Goal: Manage account settings

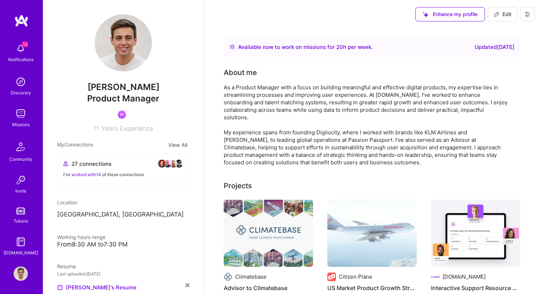
click at [527, 14] on icon at bounding box center [527, 14] width 4 height 1
click at [502, 30] on button "Settings" at bounding box center [508, 30] width 54 height 18
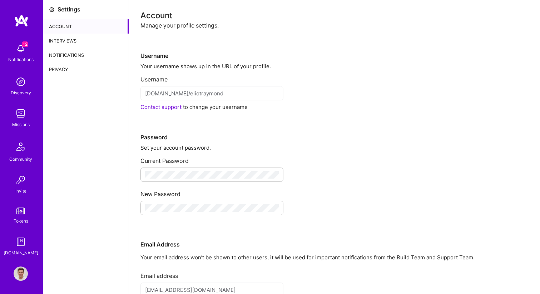
click at [85, 45] on div "Interviews" at bounding box center [85, 41] width 85 height 14
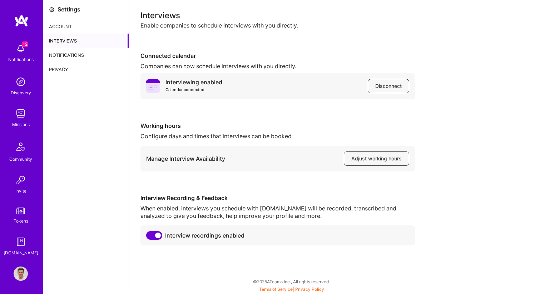
click at [379, 87] on span "Disconnect" at bounding box center [388, 86] width 26 height 7
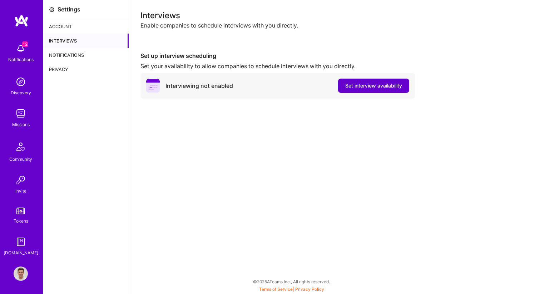
click at [366, 90] on button "Set interview availability" at bounding box center [373, 86] width 71 height 14
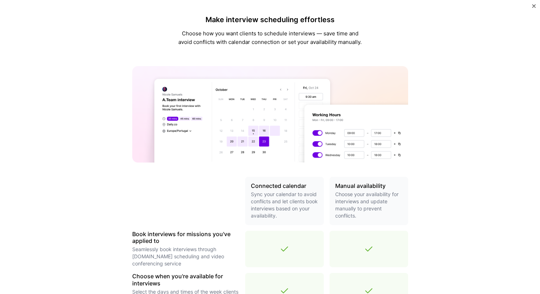
scroll to position [207, 0]
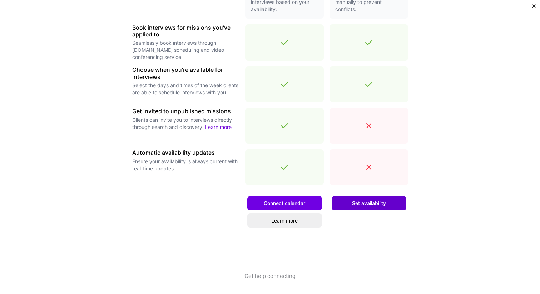
click at [356, 205] on span "Set availability" at bounding box center [369, 203] width 34 height 7
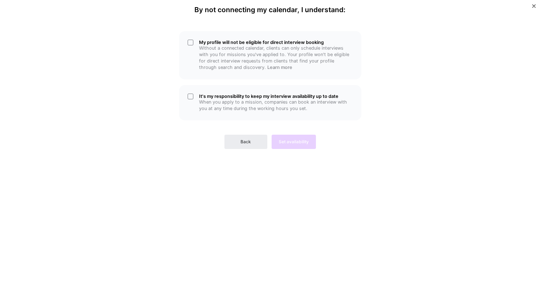
scroll to position [0, 0]
click at [219, 94] on h5 "It's my responsibility to keep my interview availability up to date" at bounding box center [276, 96] width 154 height 5
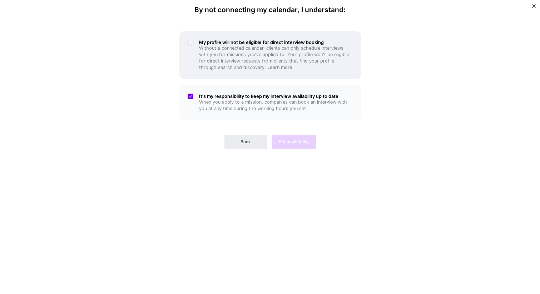
click at [214, 58] on p "Without a connected calendar, clients can only schedule interviews with you for…" at bounding box center [276, 58] width 154 height 26
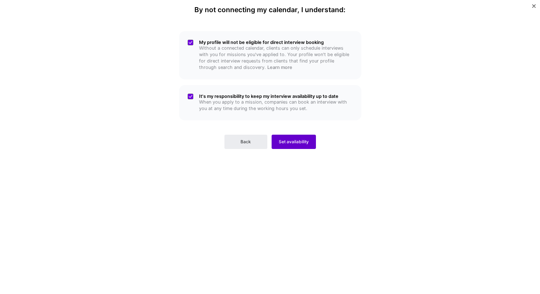
click at [290, 137] on button "Set availability" at bounding box center [294, 142] width 44 height 14
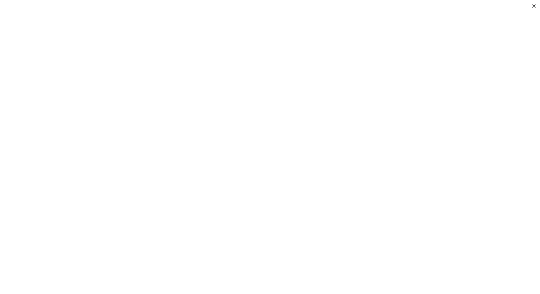
scroll to position [190, 0]
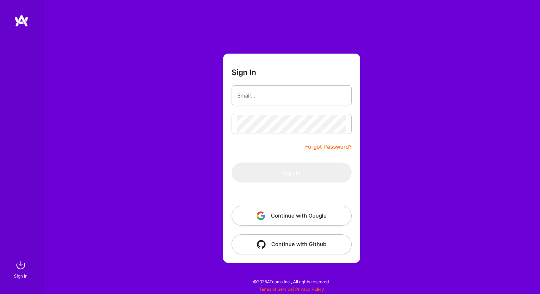
click at [291, 212] on button "Continue with Google" at bounding box center [292, 216] width 120 height 20
